Goal: Information Seeking & Learning: Understand process/instructions

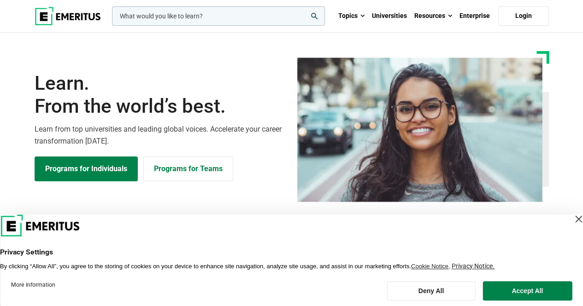
drag, startPoint x: 562, startPoint y: 220, endPoint x: 555, endPoint y: 222, distance: 7.3
click at [571, 220] on div "Close Layer" at bounding box center [577, 219] width 13 height 13
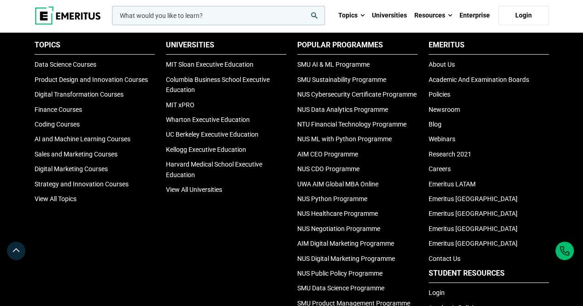
scroll to position [3039, 0]
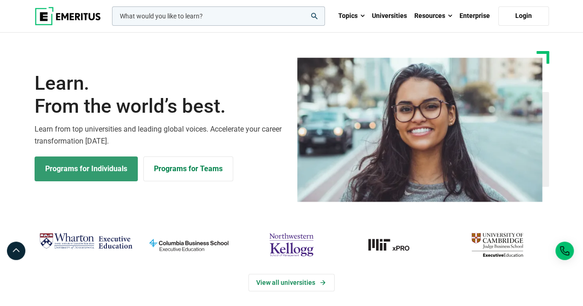
click at [81, 169] on link "Programs for Individuals" at bounding box center [86, 169] width 103 height 25
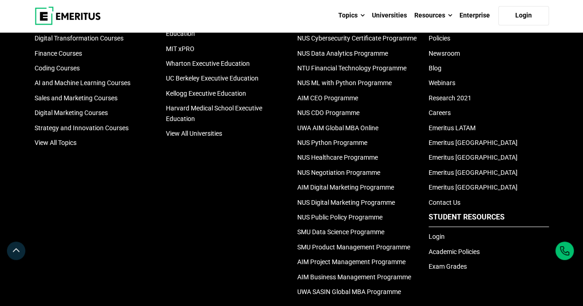
scroll to position [2246, 0]
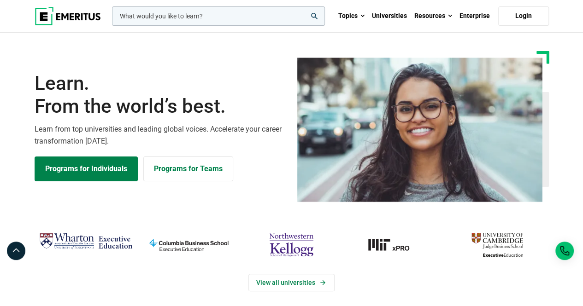
click at [234, 16] on input "woocommerce-product-search-field-0" at bounding box center [218, 15] width 213 height 19
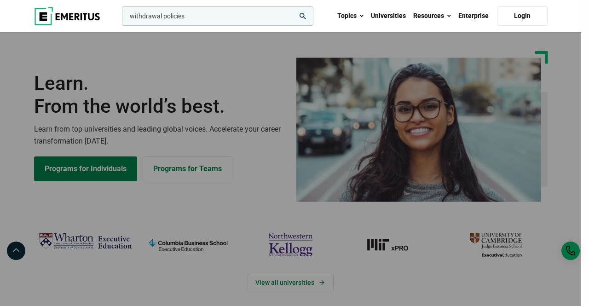
type input "withdrawal policies"
click at [120, 18] on button "search" at bounding box center [120, 18] width 0 height 0
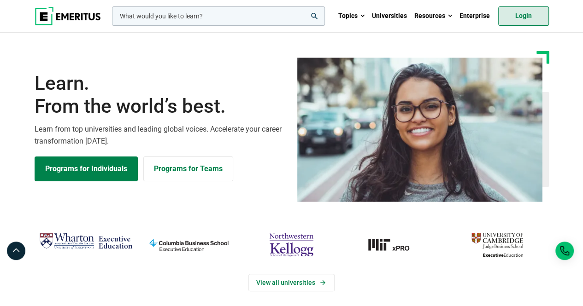
click at [532, 19] on link "Login" at bounding box center [523, 15] width 51 height 19
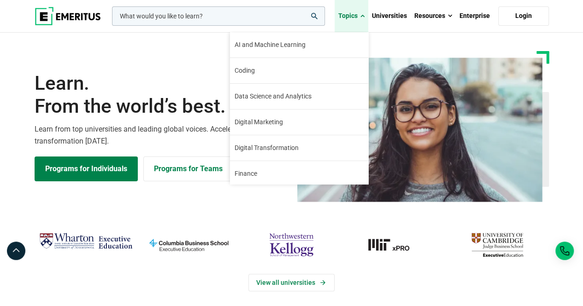
click at [363, 18] on span at bounding box center [362, 16] width 4 height 9
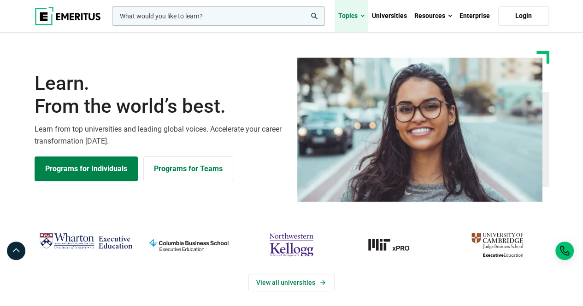
click at [362, 18] on span at bounding box center [362, 16] width 4 height 9
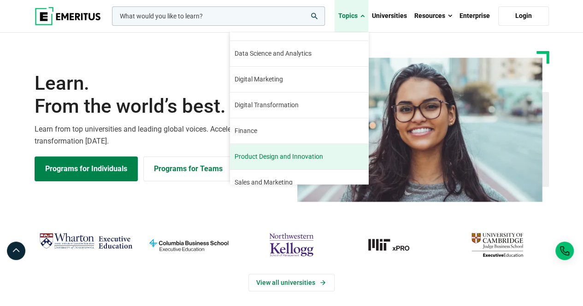
scroll to position [104, 0]
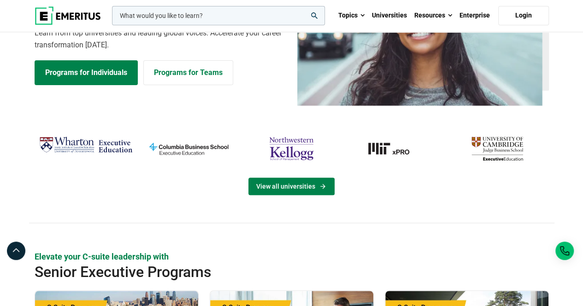
scroll to position [46, 0]
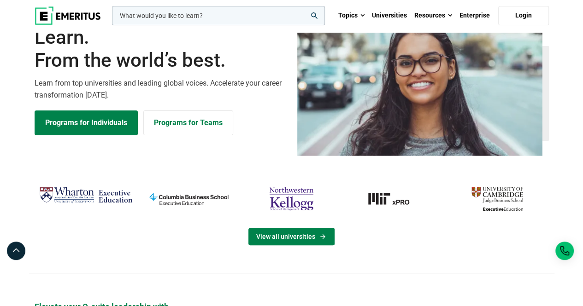
click at [308, 236] on link "View all universities" at bounding box center [291, 236] width 86 height 17
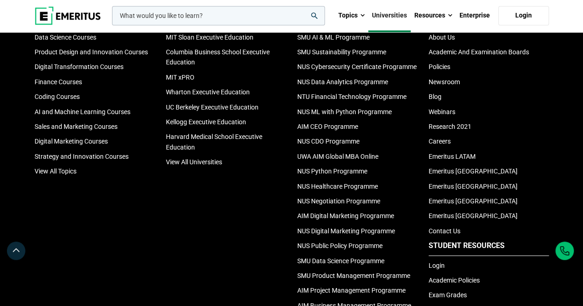
scroll to position [2072, 0]
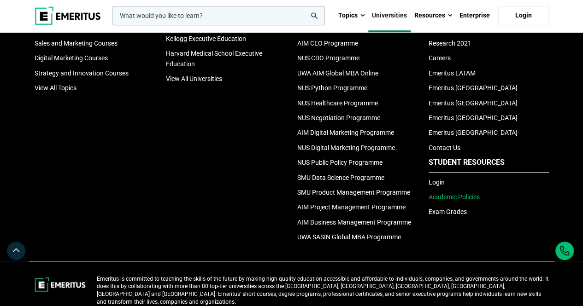
click at [471, 201] on link "Academic Policies" at bounding box center [453, 196] width 51 height 7
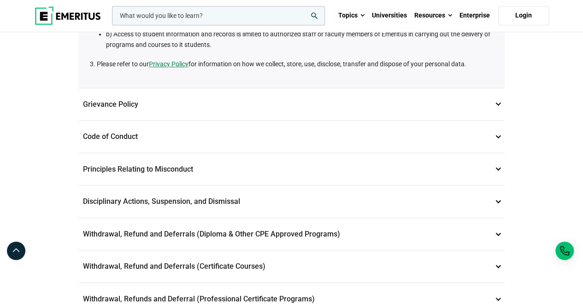
scroll to position [276, 0]
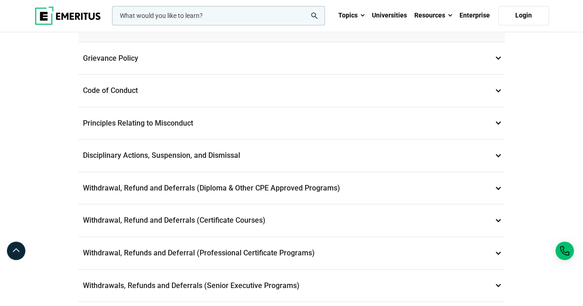
click at [497, 216] on p "Withdrawal, Refund and Deferrals (Certificate Courses) 7" at bounding box center [291, 220] width 426 height 32
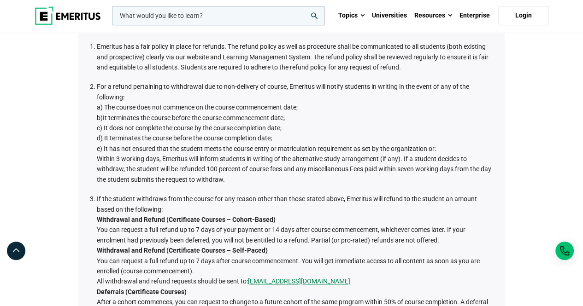
scroll to position [368, 0]
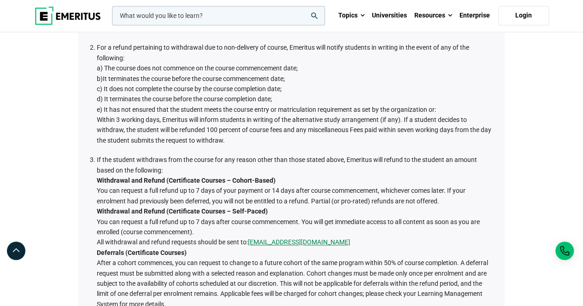
drag, startPoint x: 268, startPoint y: 240, endPoint x: 278, endPoint y: 248, distance: 12.5
click at [263, 251] on li "If the student withdraws from the course for any reason other than those stated…" at bounding box center [296, 291] width 398 height 273
click at [303, 241] on link "[EMAIL_ADDRESS][DOMAIN_NAME]" at bounding box center [299, 242] width 102 height 10
drag, startPoint x: 265, startPoint y: 257, endPoint x: 256, endPoint y: 260, distance: 9.6
click at [263, 257] on li "If the student withdraws from the course for any reason other than those stated…" at bounding box center [296, 291] width 398 height 273
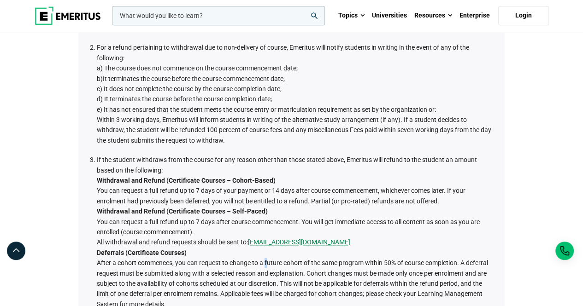
drag, startPoint x: 249, startPoint y: 240, endPoint x: 326, endPoint y: 244, distance: 77.9
click at [326, 244] on li "If the student withdraws from the course for any reason other than those stated…" at bounding box center [296, 291] width 398 height 273
copy li "[EMAIL_ADDRESS][DOMAIN_NAME]"
click at [278, 242] on link "[EMAIL_ADDRESS][DOMAIN_NAME]" at bounding box center [299, 242] width 102 height 10
click at [278, 239] on link "[EMAIL_ADDRESS][DOMAIN_NAME]" at bounding box center [299, 242] width 102 height 10
